Goal: Information Seeking & Learning: Learn about a topic

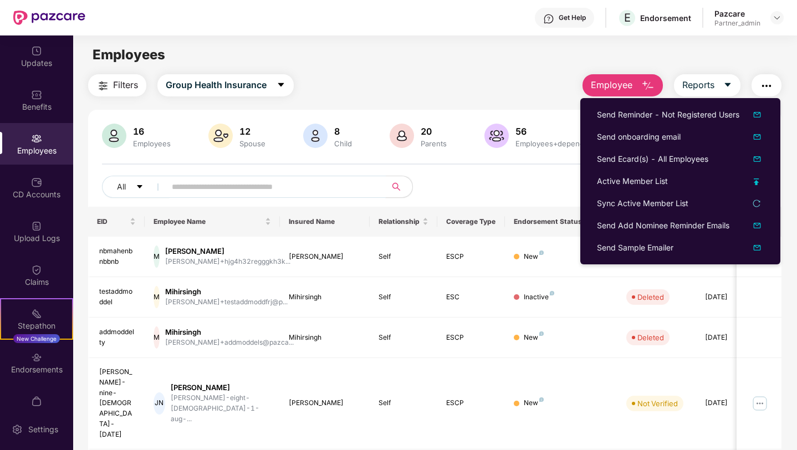
click at [247, 186] on input "text" at bounding box center [271, 186] width 199 height 17
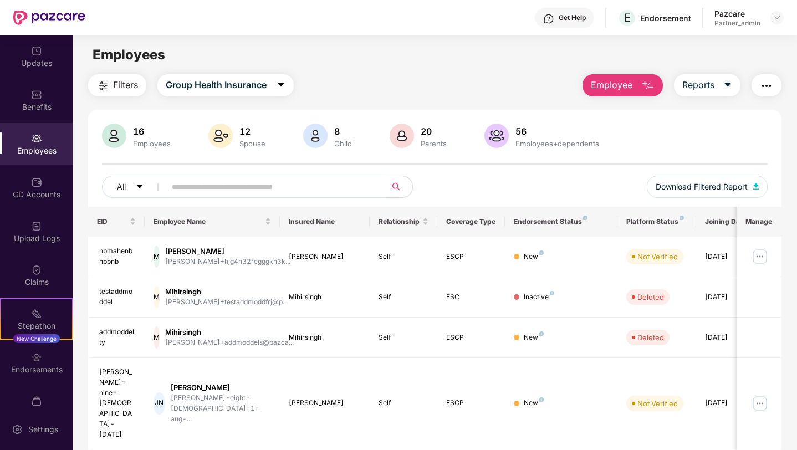
paste input "**********"
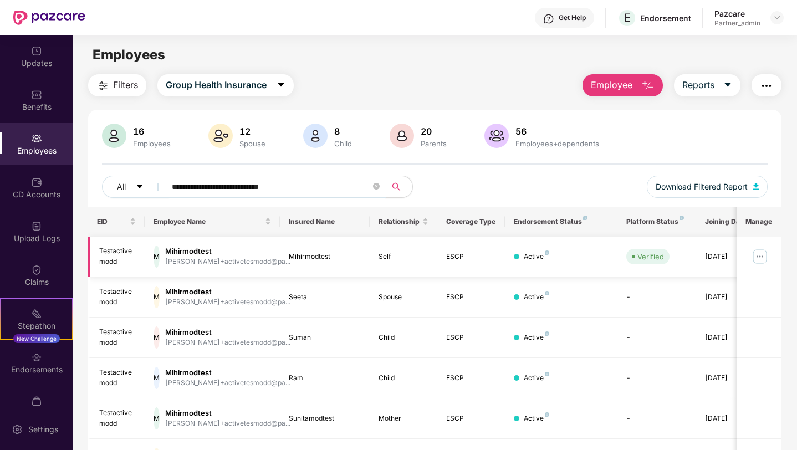
type input "**********"
click at [761, 254] on img at bounding box center [760, 257] width 18 height 18
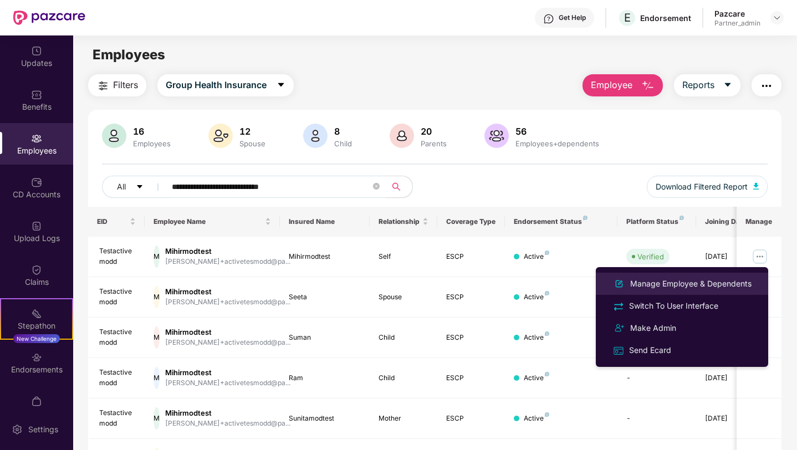
click at [662, 284] on div "Manage Employee & Dependents" at bounding box center [691, 284] width 126 height 12
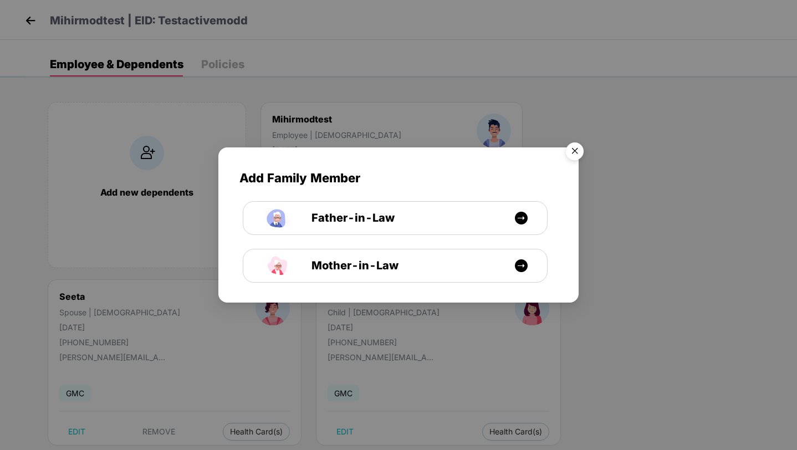
click at [575, 150] on img "Close" at bounding box center [574, 152] width 31 height 31
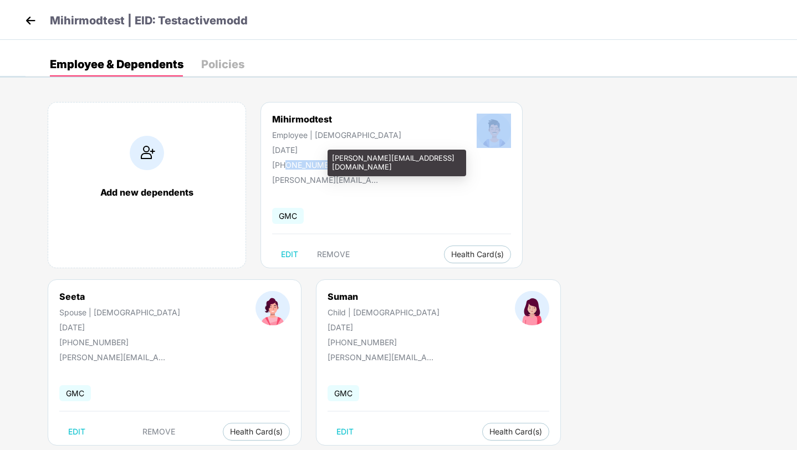
drag, startPoint x: 286, startPoint y: 167, endPoint x: 376, endPoint y: 170, distance: 89.8
click at [376, 170] on div "Mihirmodtest Employee | [DEMOGRAPHIC_DATA] [DATE] [PHONE_NUMBER] [PERSON_NAME][…" at bounding box center [391, 185] width 262 height 166
copy div "6666878282"
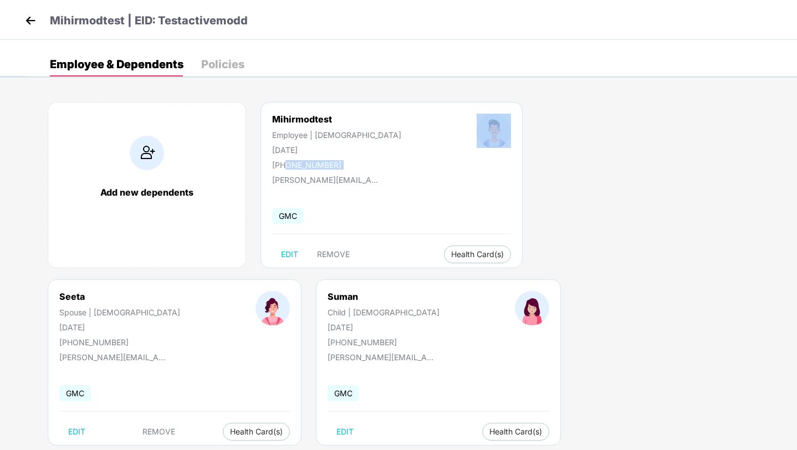
click at [29, 24] on img at bounding box center [30, 20] width 17 height 17
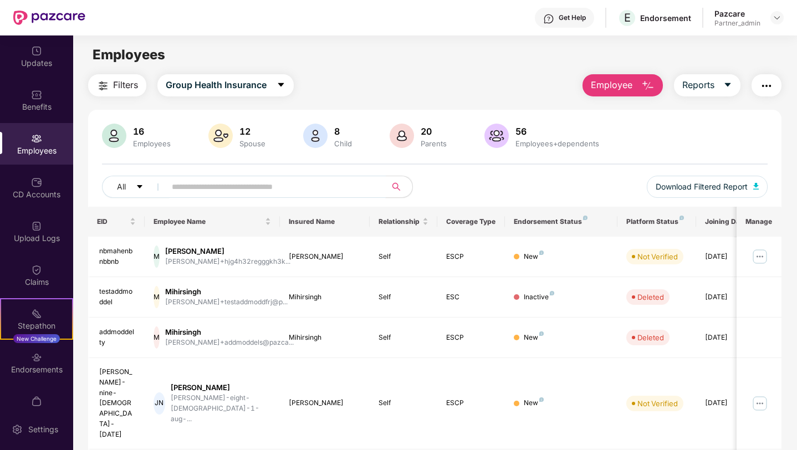
click at [224, 190] on input "text" at bounding box center [271, 186] width 199 height 17
click at [233, 90] on span "Group Health Insurance" at bounding box center [216, 85] width 101 height 14
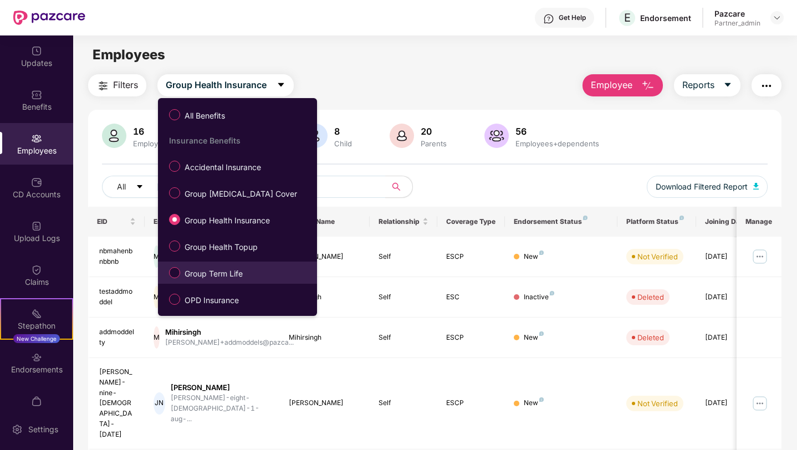
click at [198, 276] on span "Group Term Life" at bounding box center [213, 274] width 67 height 12
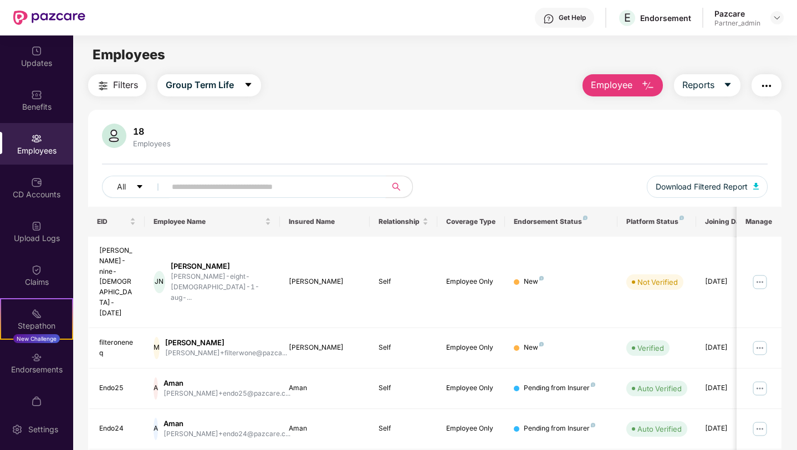
click at [218, 181] on input "text" at bounding box center [271, 186] width 199 height 17
paste input "**********"
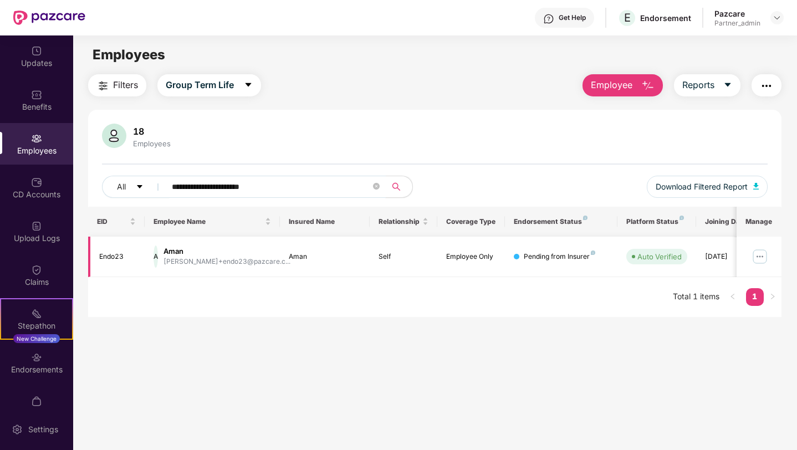
type input "**********"
click at [757, 253] on img at bounding box center [760, 257] width 18 height 18
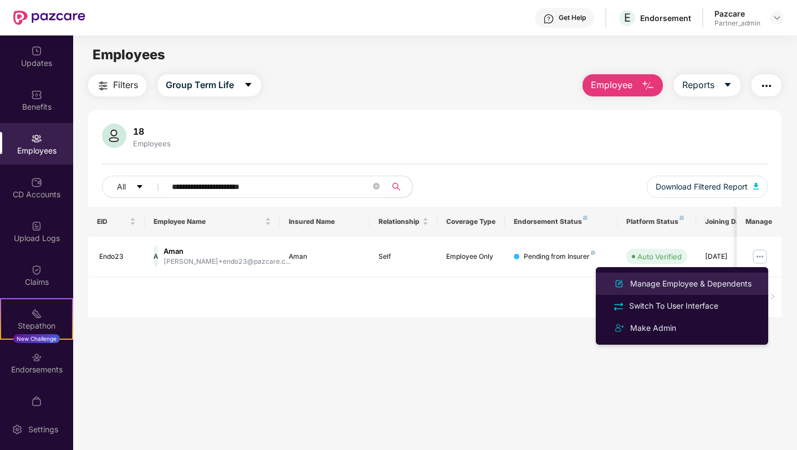
click at [668, 291] on li "Manage Employee & Dependents" at bounding box center [682, 284] width 172 height 22
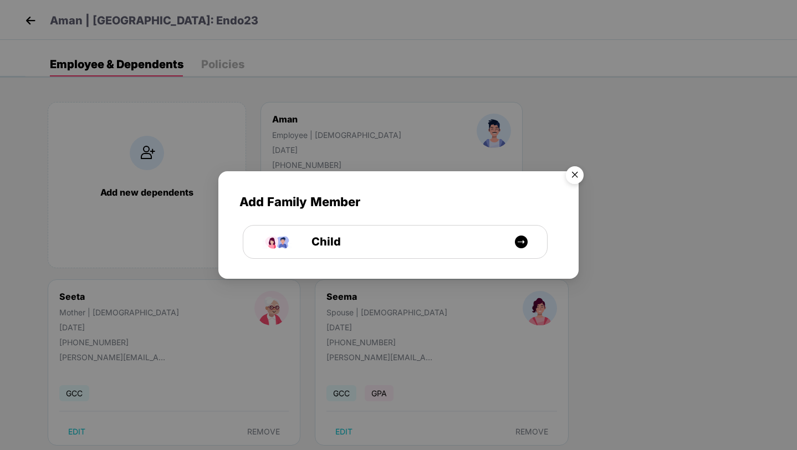
click at [572, 177] on img "Close" at bounding box center [574, 176] width 31 height 31
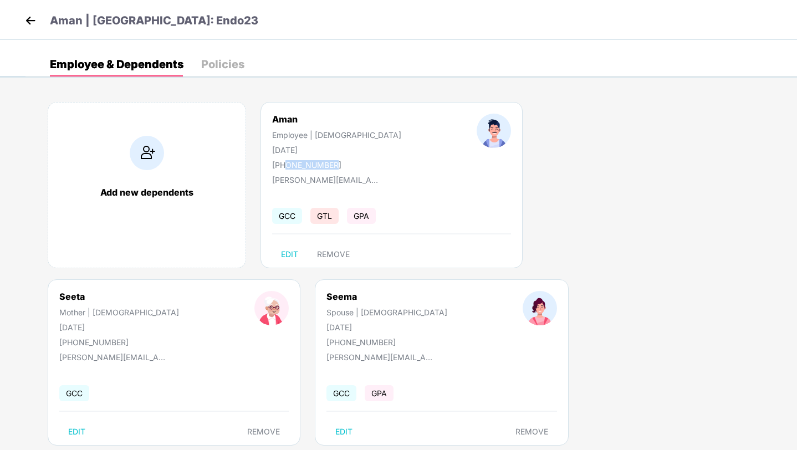
drag, startPoint x: 285, startPoint y: 163, endPoint x: 336, endPoint y: 162, distance: 51.6
click at [336, 162] on div "[PERSON_NAME] | [DEMOGRAPHIC_DATA] [DATE] [PHONE_NUMBER]" at bounding box center [336, 142] width 204 height 56
copy div "6666878113"
click at [33, 17] on img at bounding box center [30, 20] width 17 height 17
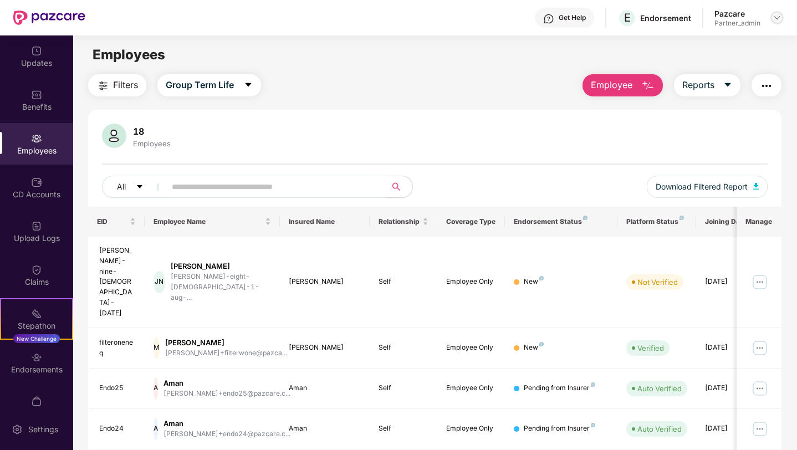
click at [775, 14] on img at bounding box center [776, 17] width 9 height 9
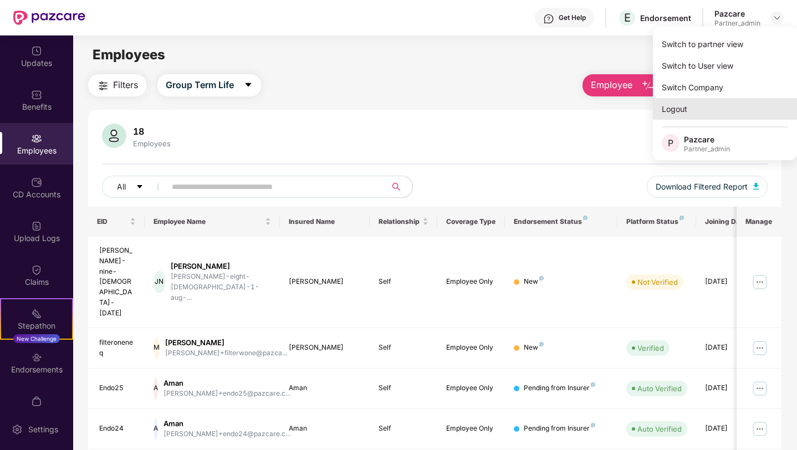
click at [665, 107] on div "Logout" at bounding box center [725, 109] width 144 height 22
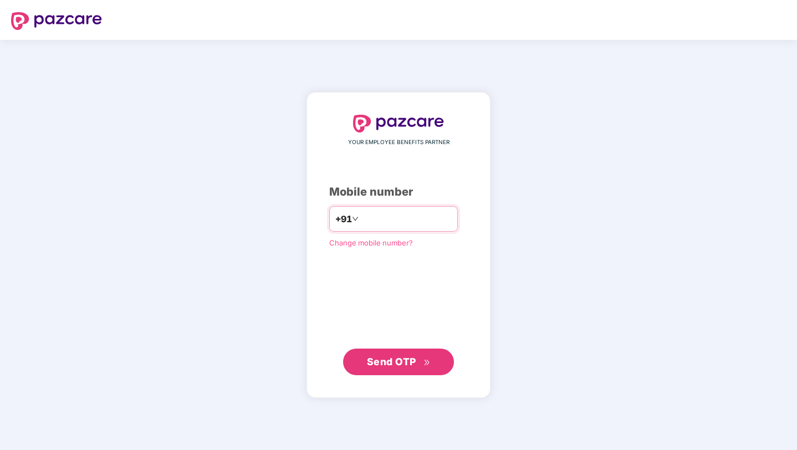
click at [401, 218] on input "number" at bounding box center [406, 219] width 91 height 18
paste input "*"
type input "**********"
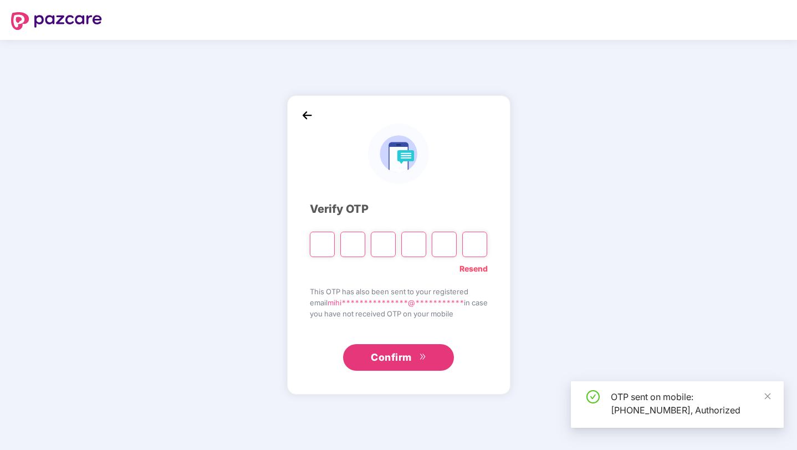
type input "*"
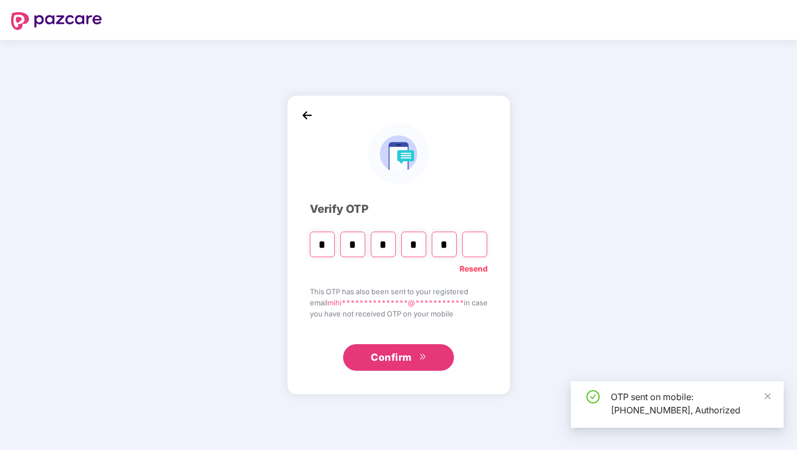
type input "*"
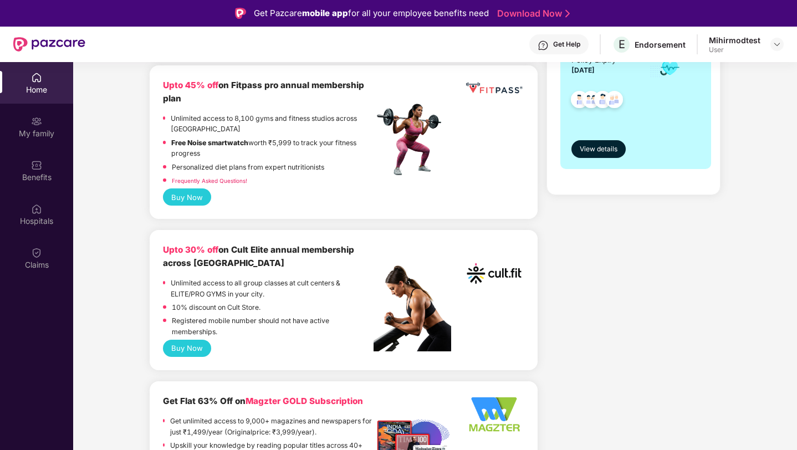
scroll to position [260, 0]
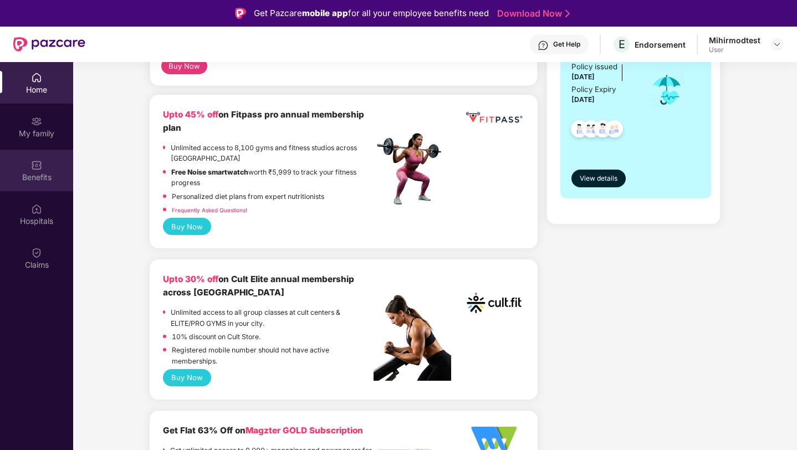
click at [52, 183] on div "Benefits" at bounding box center [36, 171] width 73 height 42
